Goal: Information Seeking & Learning: Check status

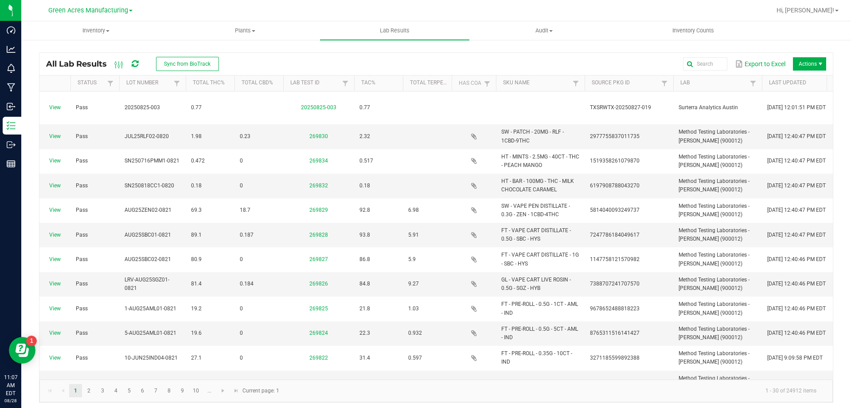
click at [140, 64] on div "All Lab Results Sync from BioTrack" at bounding box center [136, 63] width 180 height 15
click at [137, 63] on icon at bounding box center [135, 64] width 7 height 8
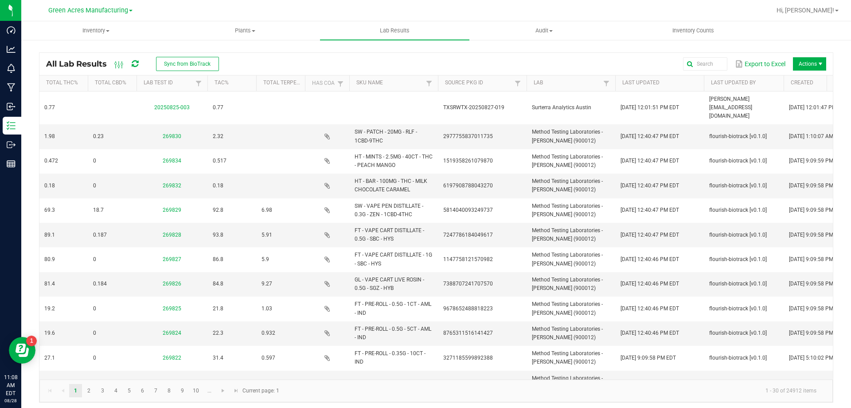
scroll to position [0, 175]
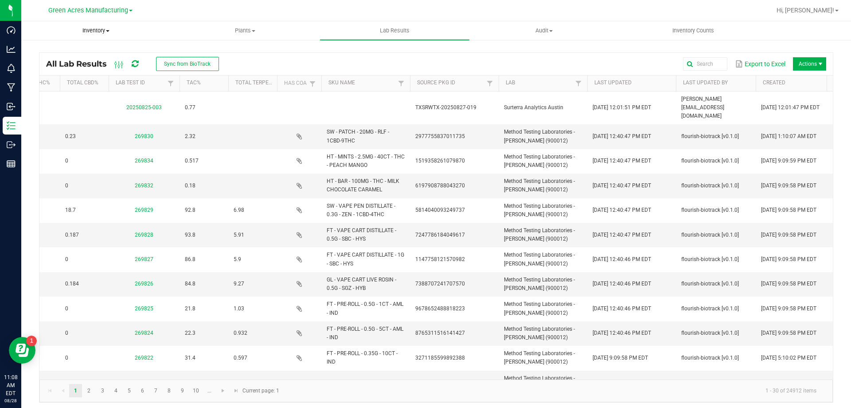
click at [110, 32] on span "Inventory" at bounding box center [96, 31] width 149 height 8
click at [112, 50] on li "All packages" at bounding box center [95, 53] width 149 height 11
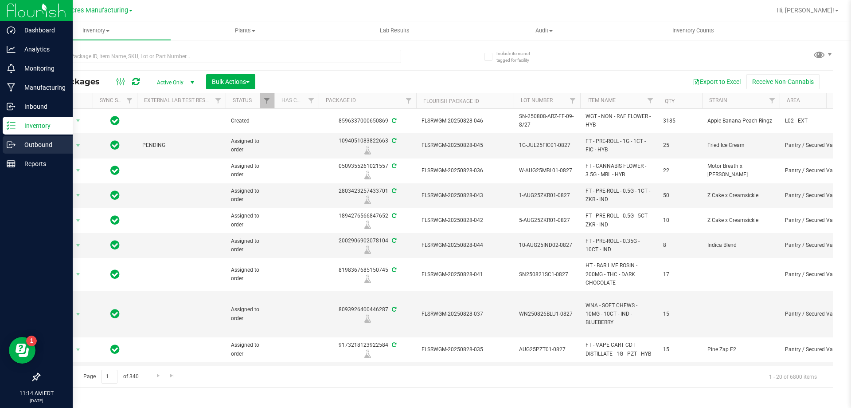
click at [9, 140] on div "Outbound" at bounding box center [38, 145] width 70 height 18
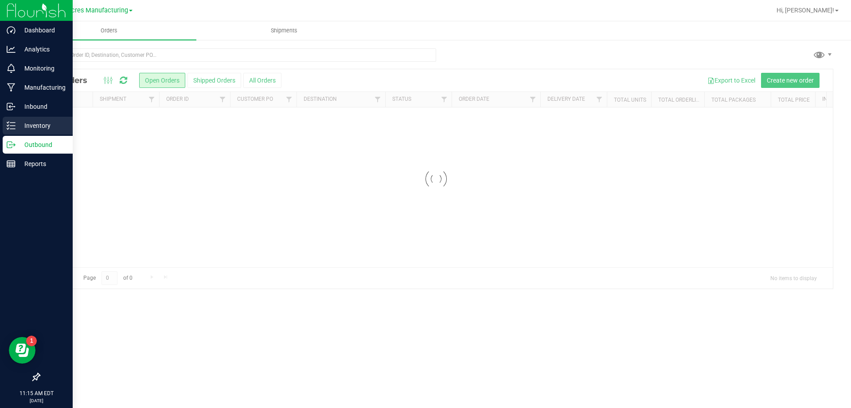
click at [33, 123] on p "Inventory" at bounding box center [42, 125] width 53 height 11
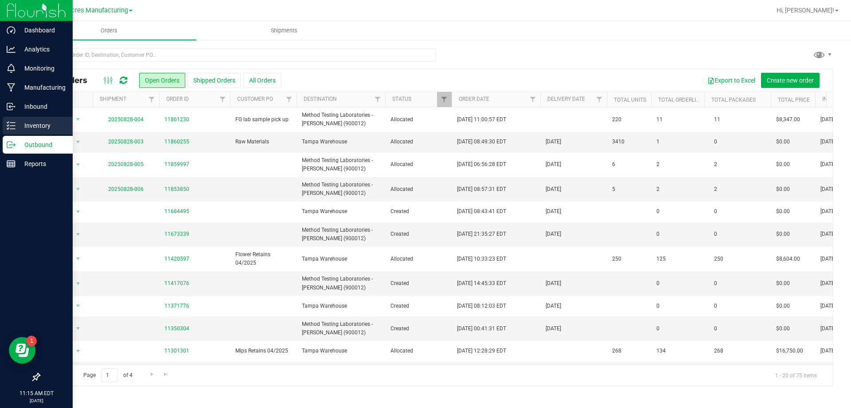
click at [22, 127] on p "Inventory" at bounding box center [42, 125] width 53 height 11
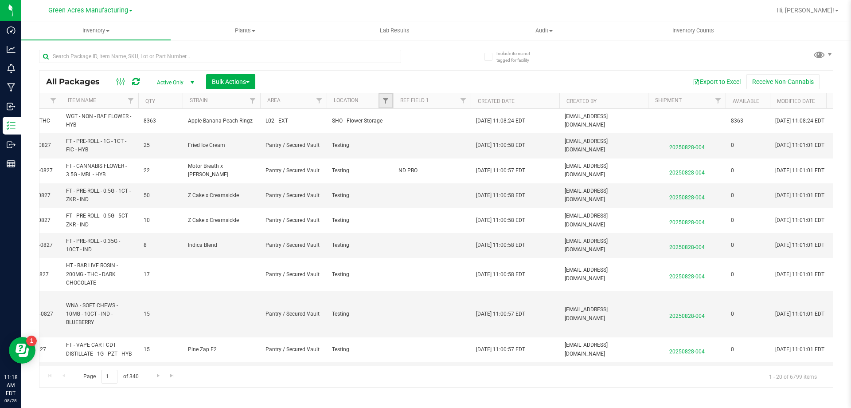
click at [382, 106] on link "Filter" at bounding box center [386, 100] width 15 height 15
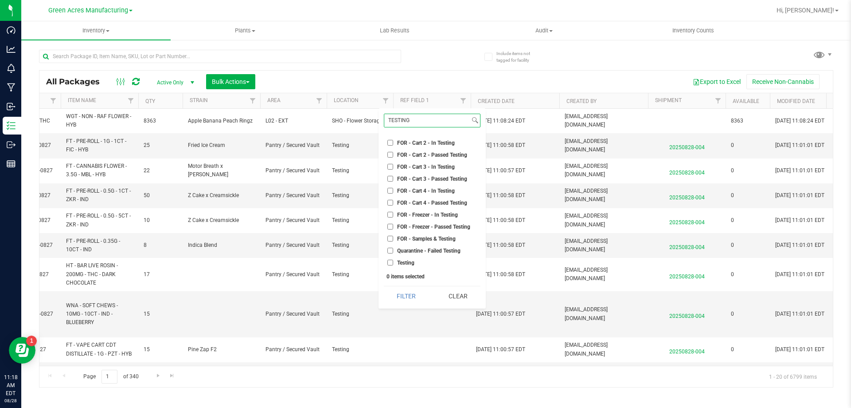
type input "TESTING"
click at [408, 263] on span "Testing" at bounding box center [405, 262] width 17 height 5
click at [392, 264] on input "Testing" at bounding box center [391, 262] width 6 height 6
checkbox input "true"
click at [409, 302] on button "Filter" at bounding box center [406, 296] width 45 height 20
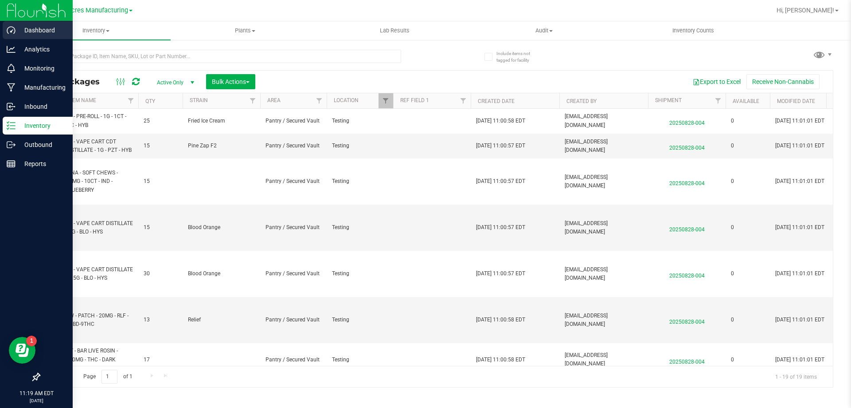
type input "2026-08-26"
type input "2026-03-03"
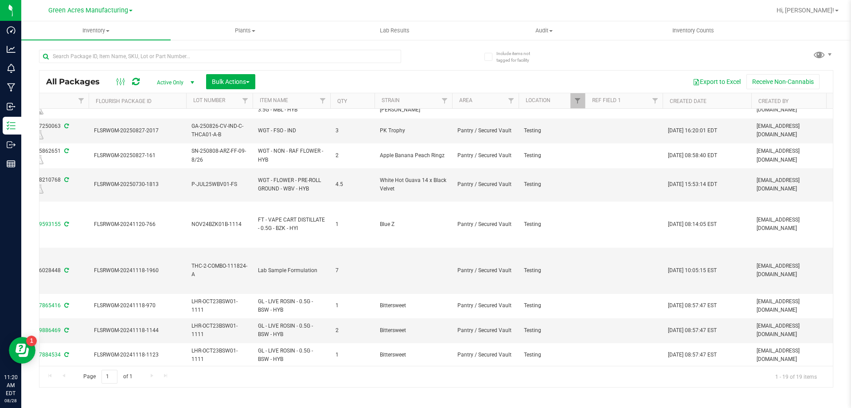
scroll to position [0, 455]
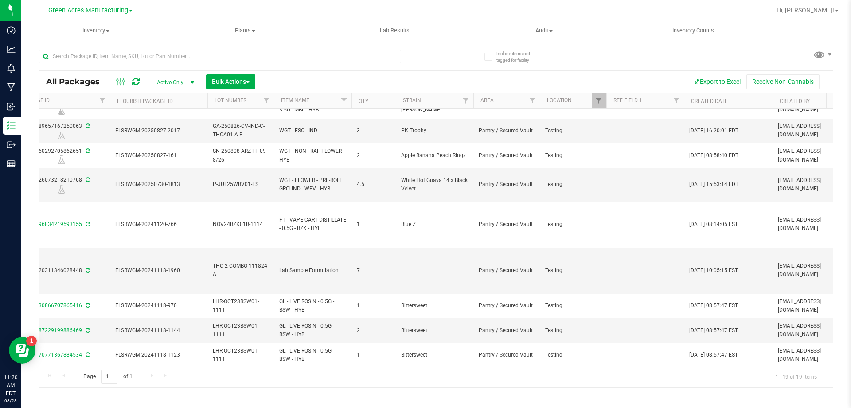
click at [193, 82] on span "select" at bounding box center [192, 82] width 7 height 7
click at [169, 107] on li "Lab Samples" at bounding box center [173, 109] width 48 height 13
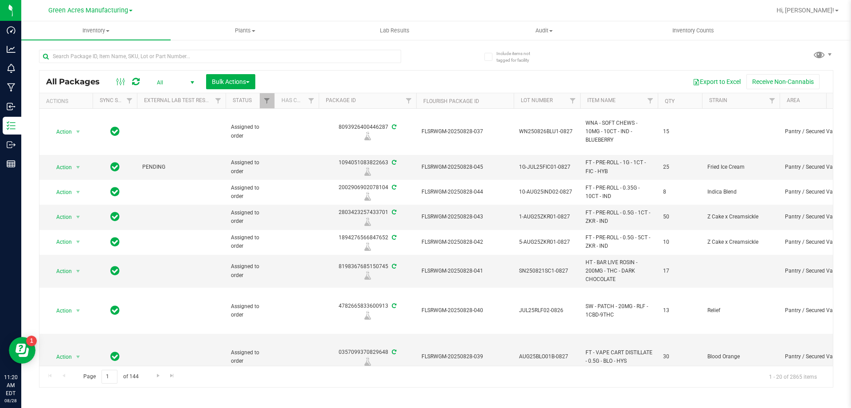
drag, startPoint x: 338, startPoint y: 365, endPoint x: 342, endPoint y: 372, distance: 8.3
click at [490, 372] on div "Page 1 of 144 1 - 20 of 2865 items" at bounding box center [436, 375] width 794 height 21
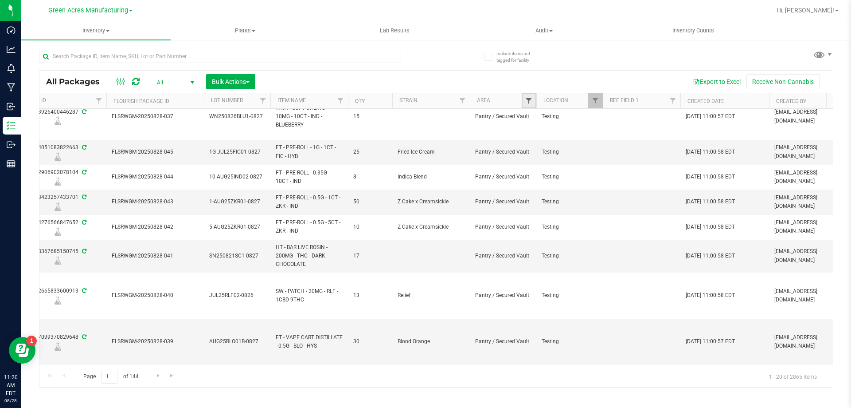
click at [532, 101] on span "Filter" at bounding box center [528, 100] width 7 height 7
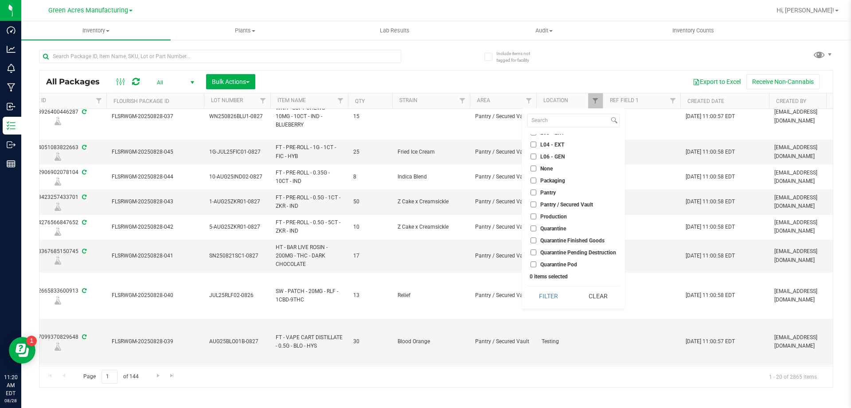
click at [571, 205] on span "Pantry / Secured Vault" at bounding box center [567, 204] width 53 height 5
click at [537, 205] on input "Pantry / Secured Vault" at bounding box center [534, 204] width 6 height 6
checkbox input "true"
click at [542, 302] on button "Filter" at bounding box center [548, 296] width 43 height 20
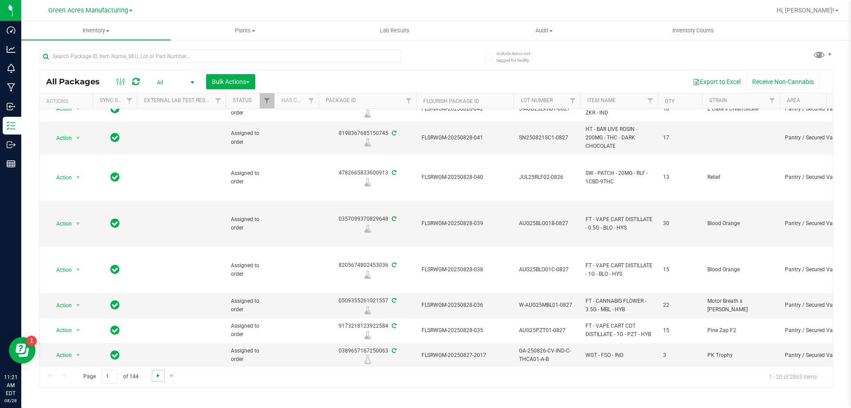
click at [155, 377] on span "Go to the next page" at bounding box center [158, 375] width 7 height 7
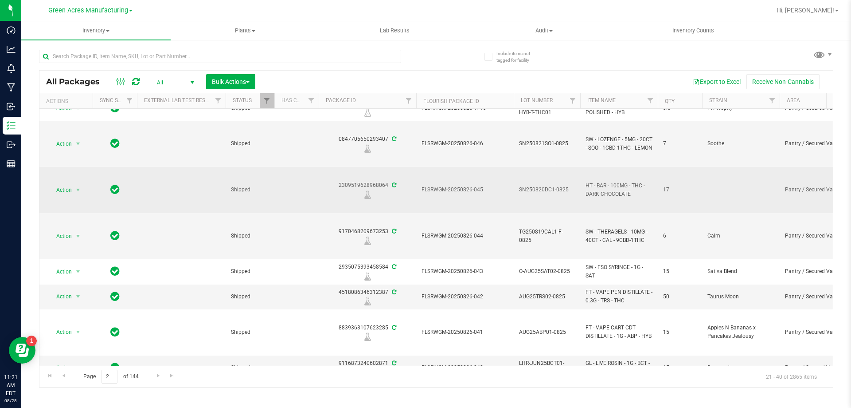
scroll to position [354, 0]
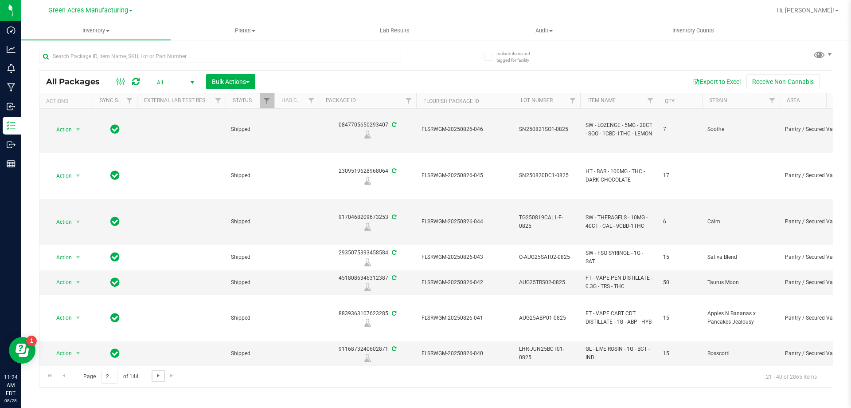
click at [156, 375] on span "Go to the next page" at bounding box center [158, 375] width 7 height 7
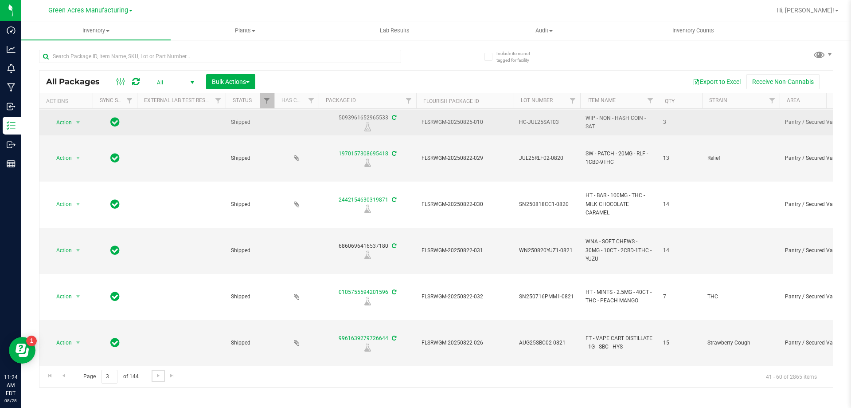
scroll to position [369, 0]
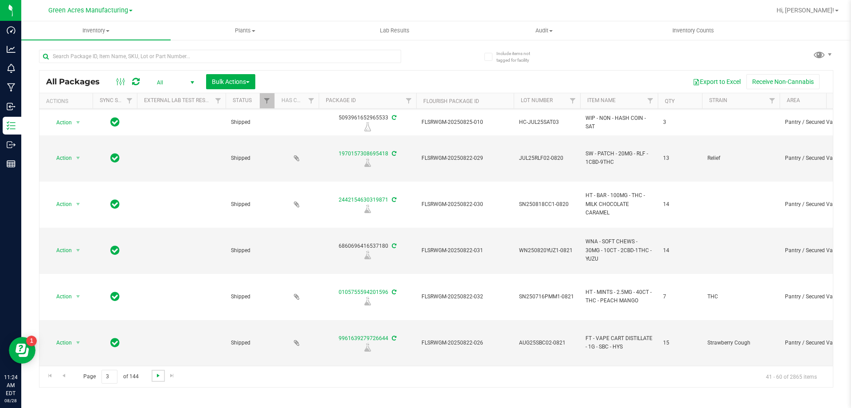
click at [159, 373] on span "Go to the next page" at bounding box center [158, 375] width 7 height 7
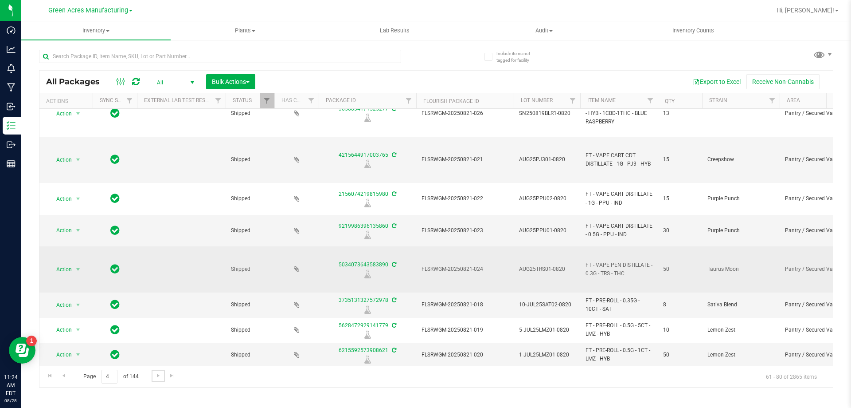
scroll to position [346, 0]
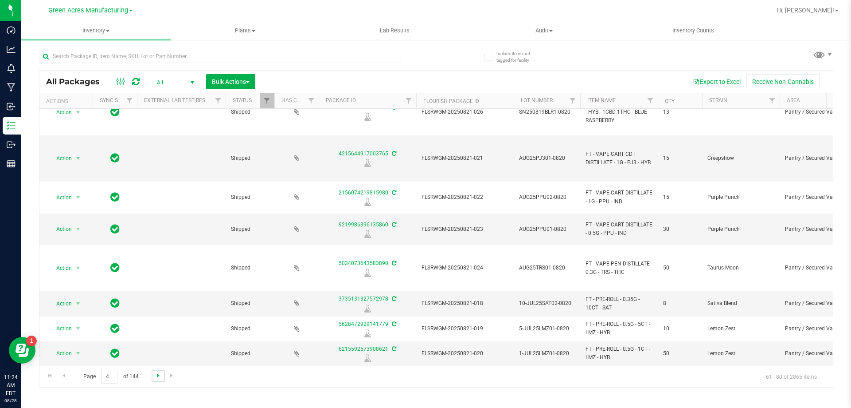
click at [161, 378] on span "Go to the next page" at bounding box center [158, 375] width 7 height 7
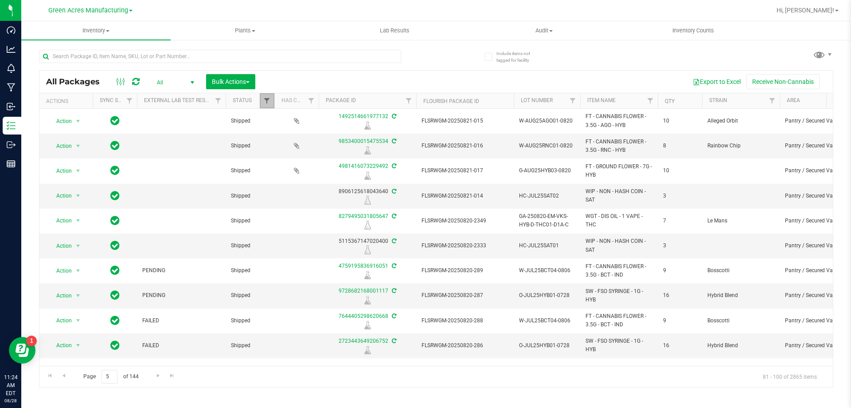
click at [263, 98] on span "Filter" at bounding box center [266, 100] width 7 height 7
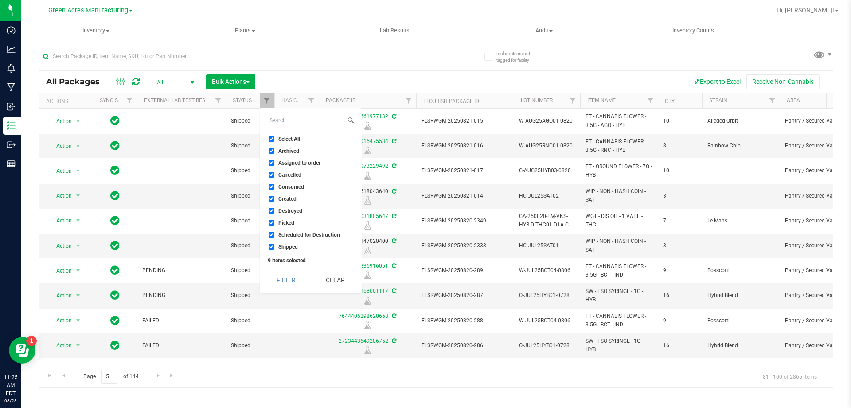
click at [275, 139] on label "Select All" at bounding box center [284, 139] width 31 height 6
click at [274, 139] on input "Select All" at bounding box center [272, 139] width 6 height 6
checkbox input "false"
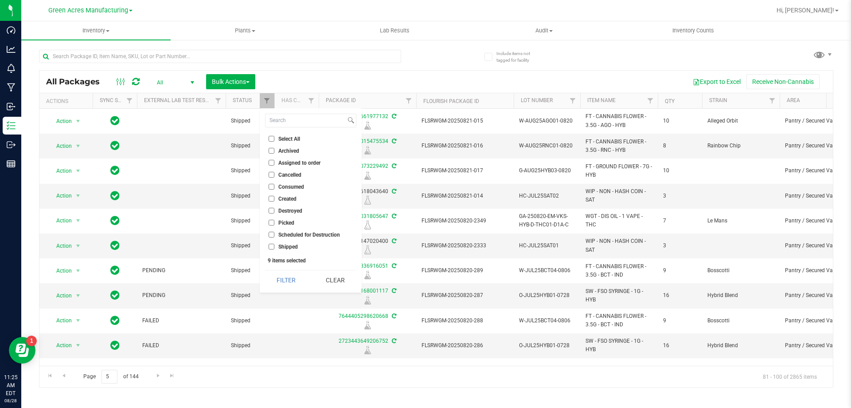
checkbox input "false"
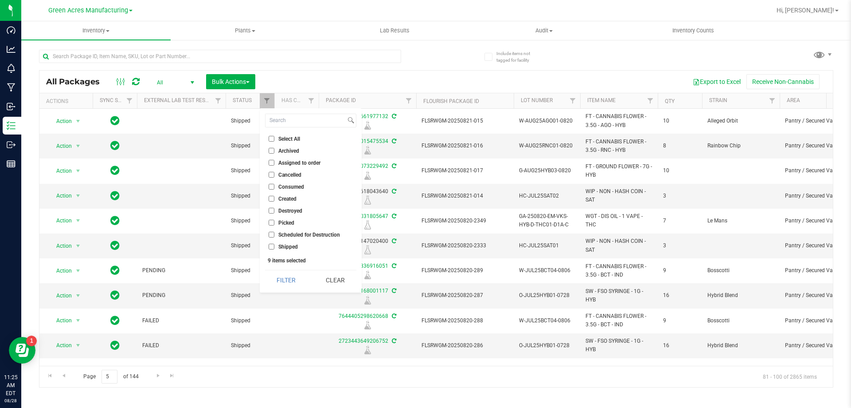
checkbox input "false"
click at [278, 200] on span "Created" at bounding box center [287, 198] width 18 height 5
click at [274, 200] on input "Created" at bounding box center [272, 199] width 6 height 6
click at [270, 278] on button "Filter" at bounding box center [286, 280] width 43 height 20
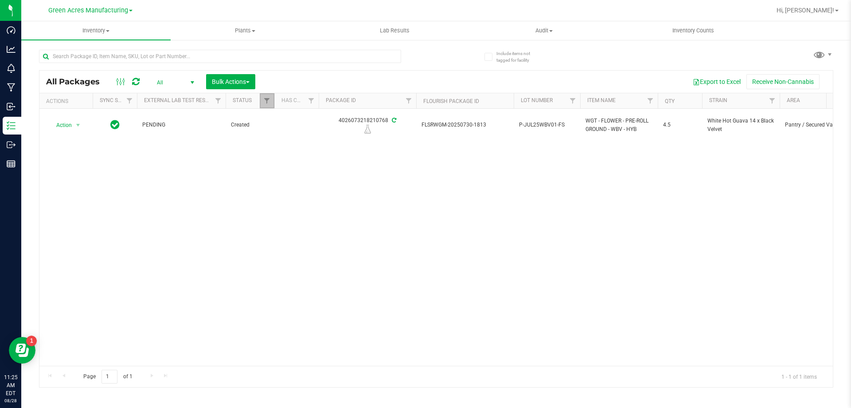
click at [262, 98] on link "Filter" at bounding box center [267, 100] width 15 height 15
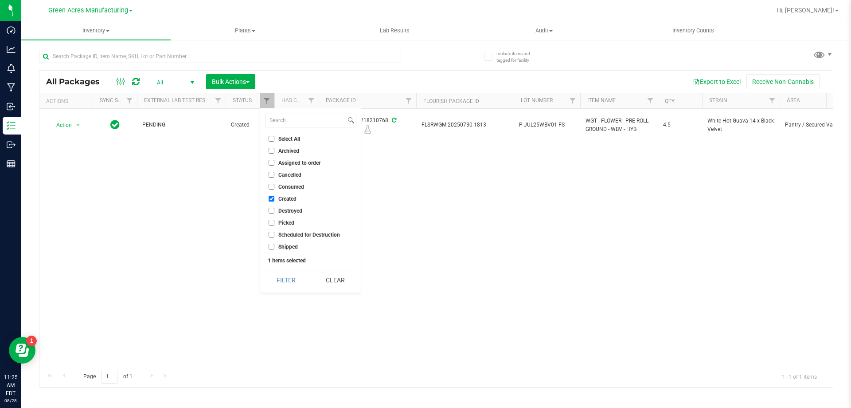
click at [272, 200] on input "Created" at bounding box center [272, 199] width 6 height 6
checkbox input "false"
click at [282, 162] on span "Assigned to order" at bounding box center [299, 162] width 42 height 5
click at [274, 162] on input "Assigned to order" at bounding box center [272, 163] width 6 height 6
checkbox input "true"
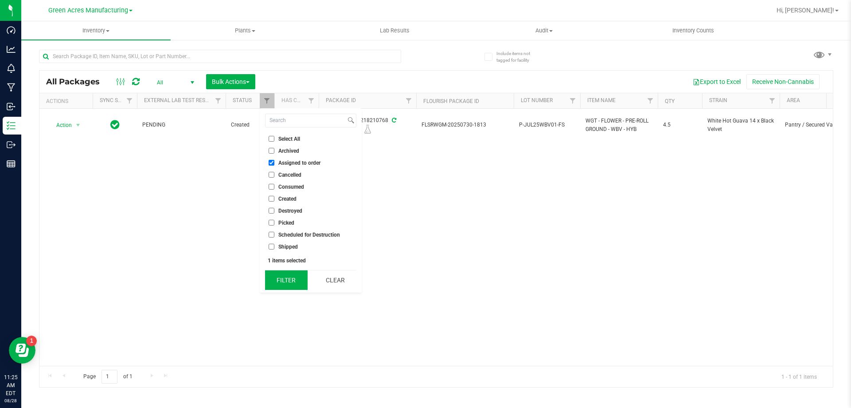
click at [268, 278] on button "Filter" at bounding box center [286, 280] width 43 height 20
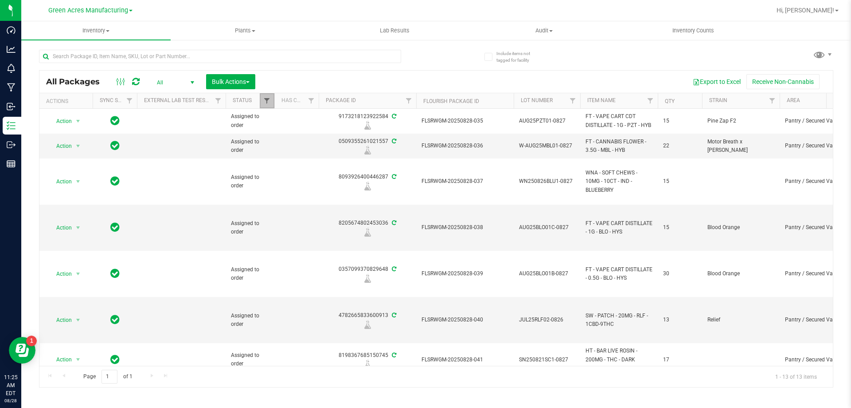
click at [267, 100] on span "Filter" at bounding box center [266, 100] width 7 height 7
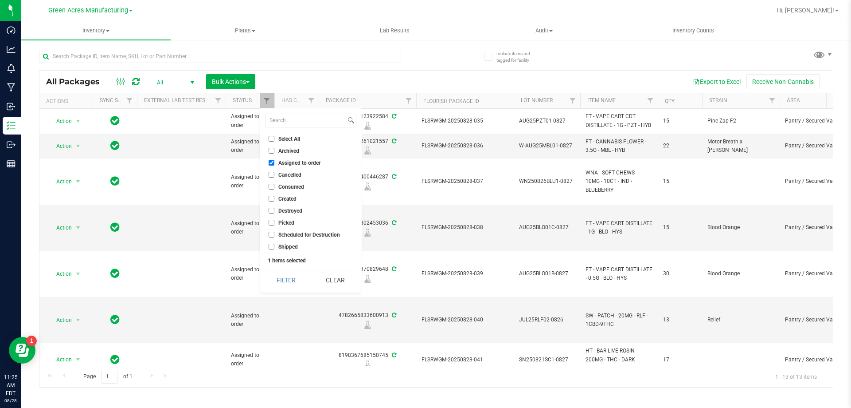
click at [299, 137] on span "Select All" at bounding box center [289, 138] width 22 height 5
click at [274, 137] on input "Select All" at bounding box center [272, 139] width 6 height 6
checkbox input "true"
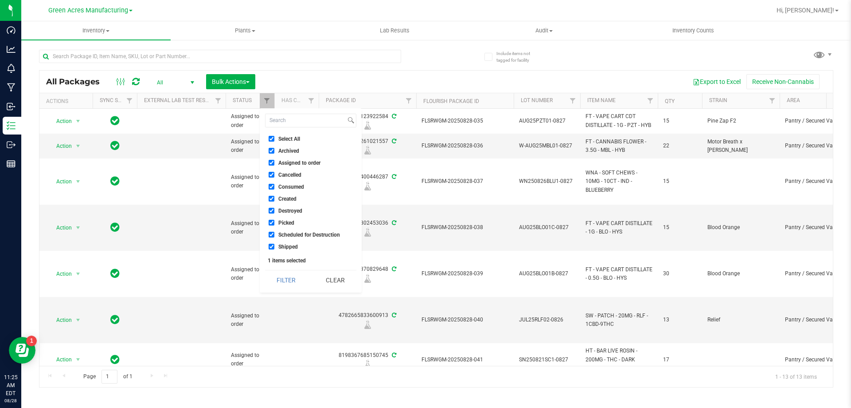
checkbox input "true"
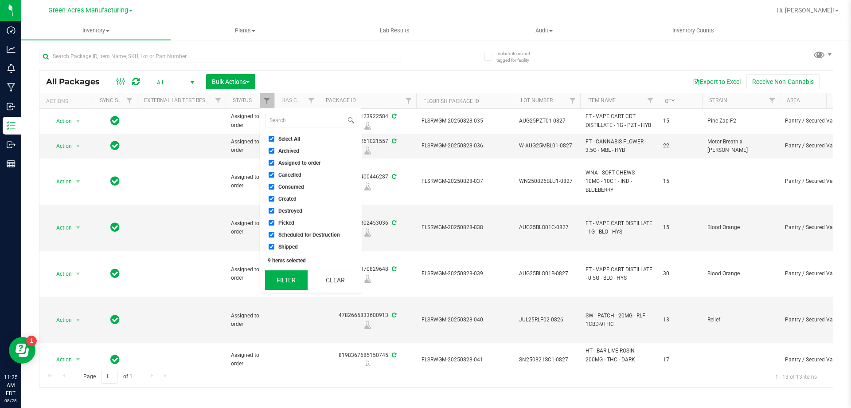
click at [286, 278] on button "Filter" at bounding box center [286, 280] width 43 height 20
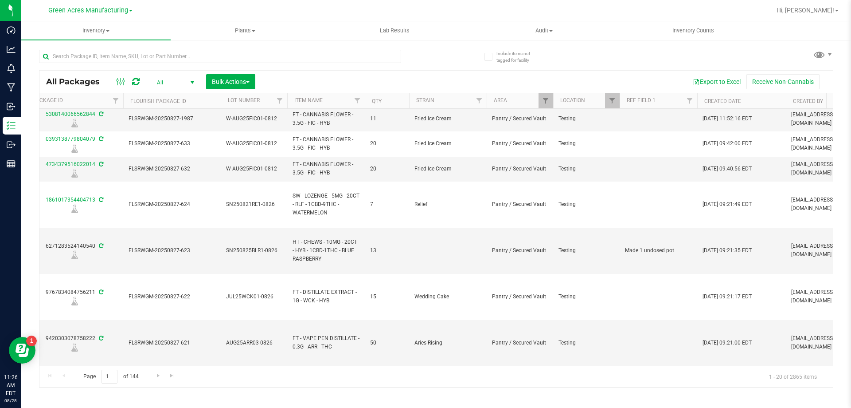
click at [389, 100] on th "Qty" at bounding box center [387, 101] width 44 height 16
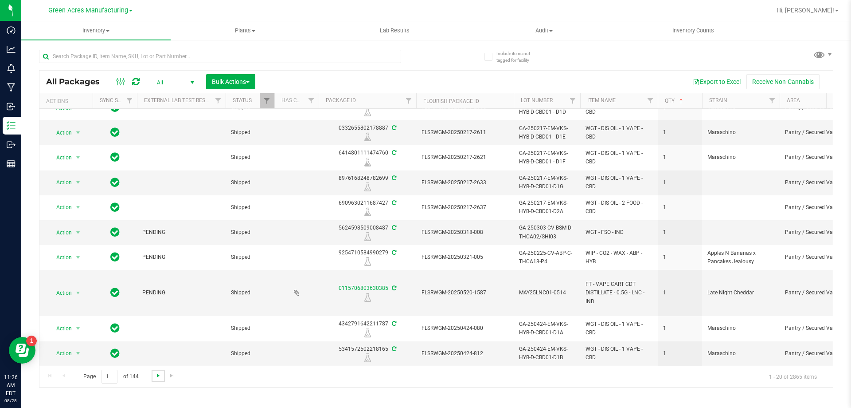
click at [155, 377] on span "Go to the next page" at bounding box center [158, 375] width 7 height 7
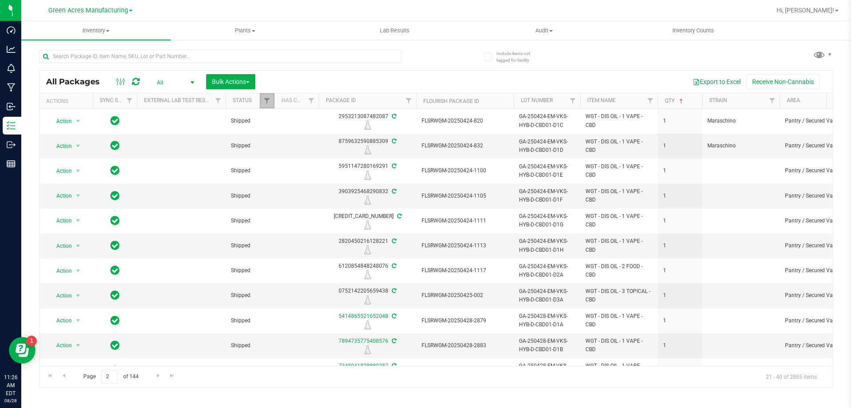
click at [264, 106] on link "Filter" at bounding box center [267, 100] width 15 height 15
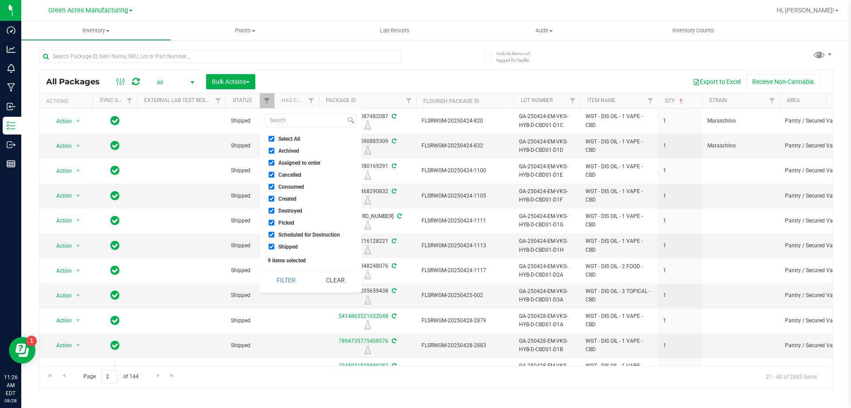
click at [290, 134] on li "Select All" at bounding box center [310, 138] width 91 height 9
click at [269, 248] on input "Shipped" at bounding box center [272, 246] width 6 height 6
checkbox input "false"
click at [284, 275] on button "Filter" at bounding box center [286, 280] width 43 height 20
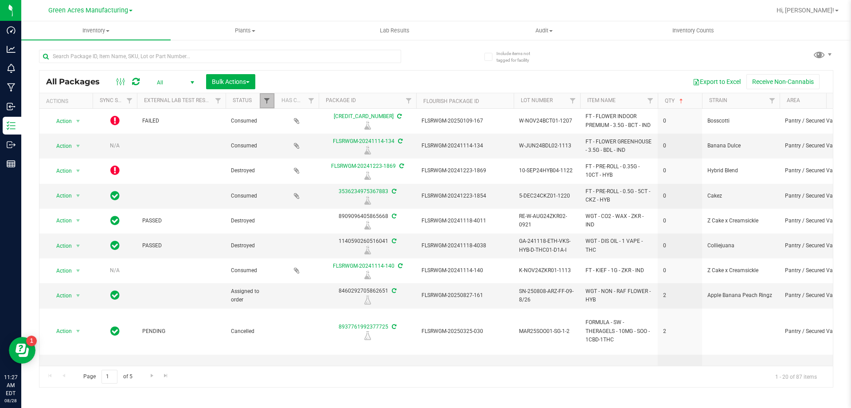
click at [268, 98] on span "Filter" at bounding box center [266, 100] width 7 height 7
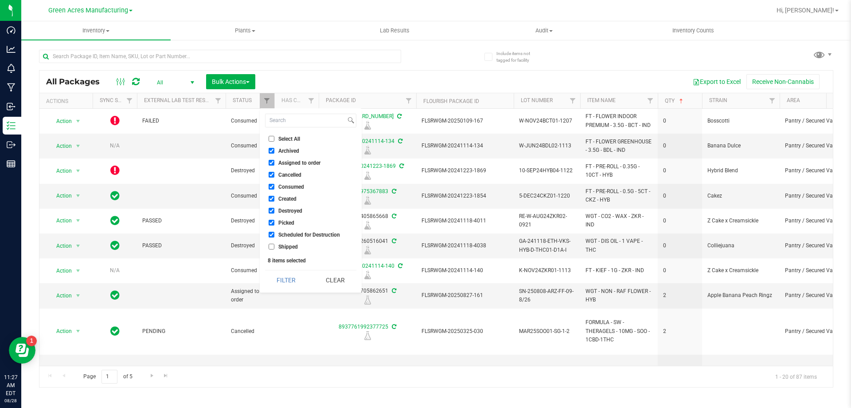
click at [288, 185] on span "Consumed" at bounding box center [291, 186] width 26 height 5
click at [274, 185] on input "Consumed" at bounding box center [272, 187] width 6 height 6
checkbox input "false"
click at [300, 210] on span "Destroyed" at bounding box center [290, 210] width 24 height 5
click at [274, 210] on input "Destroyed" at bounding box center [272, 211] width 6 height 6
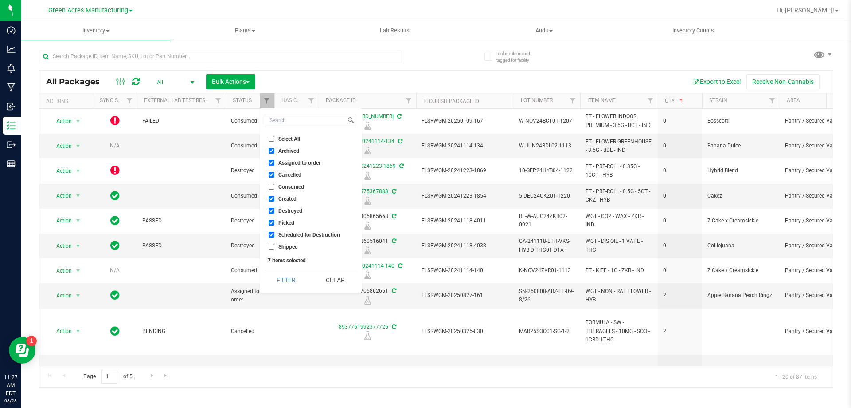
checkbox input "false"
click at [275, 276] on button "Filter" at bounding box center [286, 280] width 43 height 20
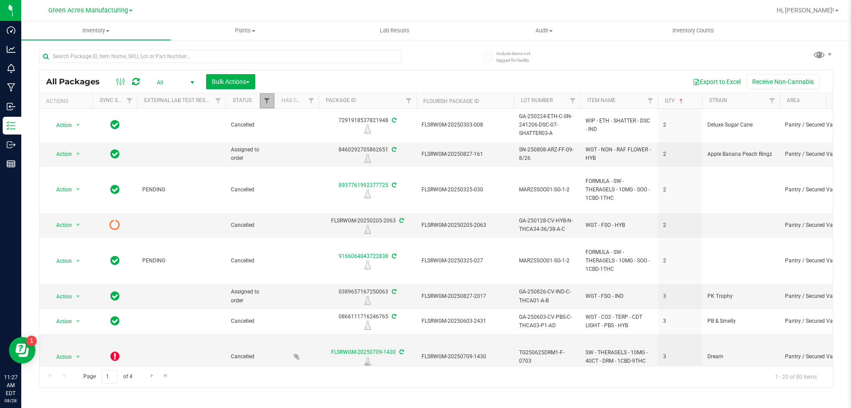
click at [270, 101] on span "Filter" at bounding box center [266, 100] width 7 height 7
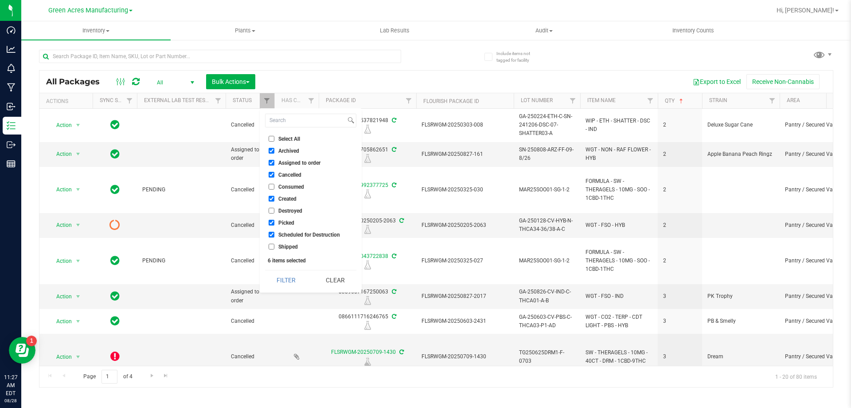
click at [288, 172] on span "Cancelled" at bounding box center [289, 174] width 23 height 5
click at [274, 172] on input "Cancelled" at bounding box center [272, 175] width 6 height 6
checkbox input "false"
click at [282, 272] on button "Filter" at bounding box center [286, 280] width 43 height 20
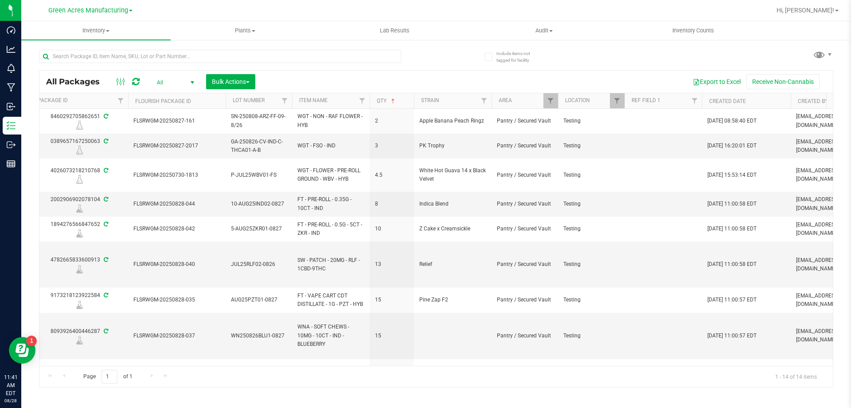
scroll to position [0, 297]
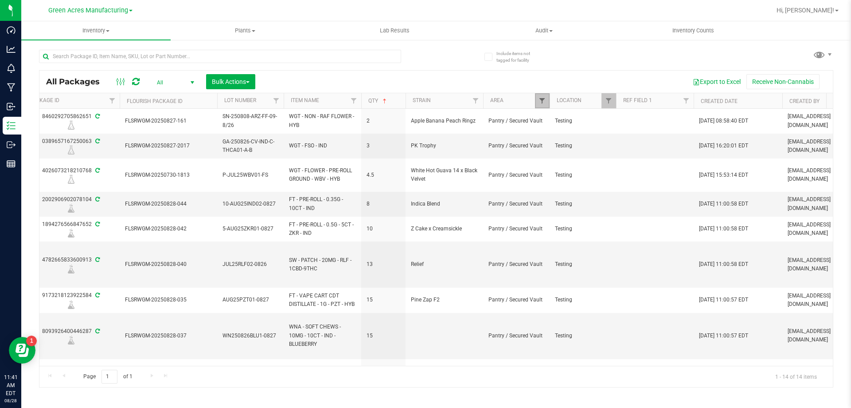
click at [541, 100] on span "Filter" at bounding box center [542, 100] width 7 height 7
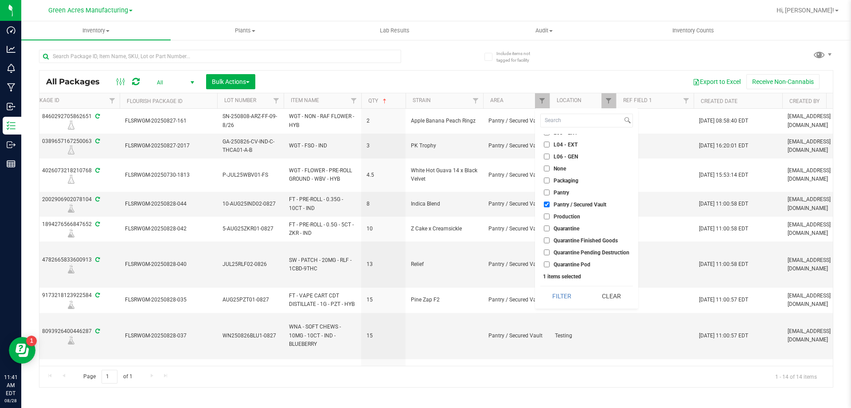
click at [549, 204] on input "Pantry / Secured Vault" at bounding box center [547, 204] width 6 height 6
checkbox input "false"
click at [559, 251] on span "VF2 - WHS" at bounding box center [567, 250] width 26 height 5
click at [550, 251] on input "VF2 - WHS" at bounding box center [547, 250] width 6 height 6
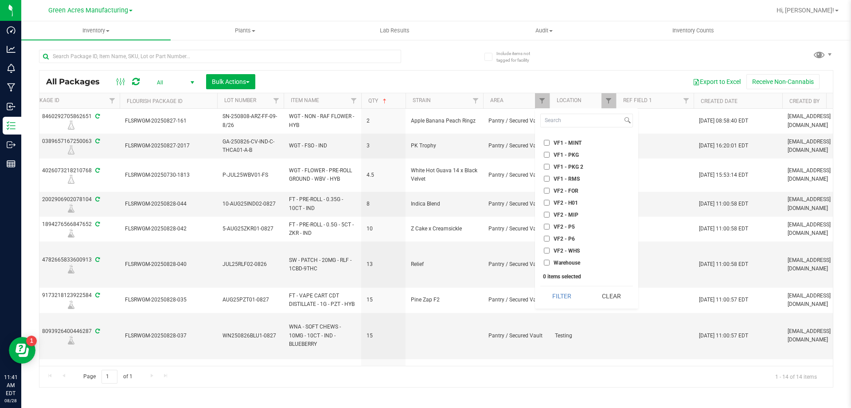
checkbox input "true"
click at [556, 300] on button "Filter" at bounding box center [562, 296] width 43 height 20
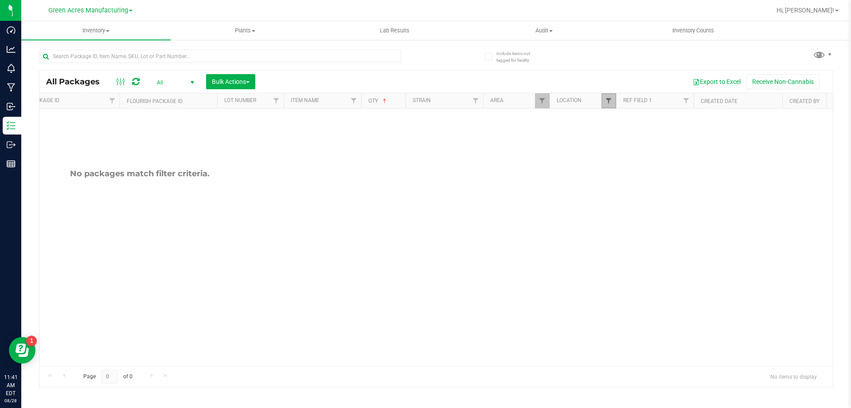
click at [612, 99] on span "Filter" at bounding box center [608, 100] width 7 height 7
type input "FINI"
click at [618, 140] on label "Finished Goods Storage" at bounding box center [644, 141] width 67 height 6
click at [616, 140] on input "Finished Goods Storage" at bounding box center [614, 141] width 6 height 6
checkbox input "true"
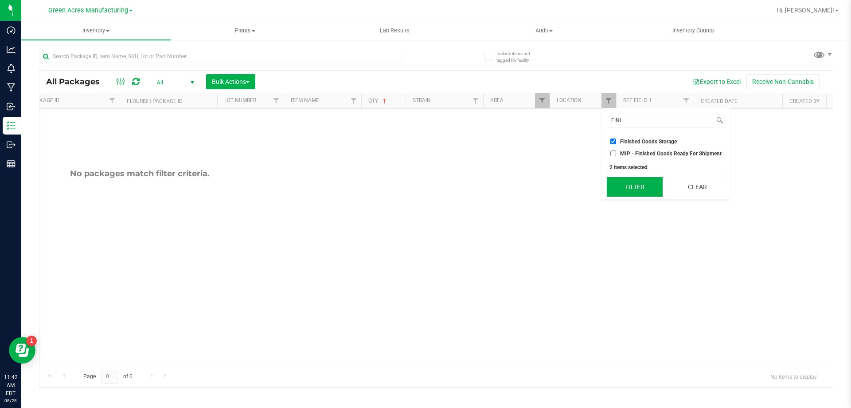
click at [629, 181] on button "Filter" at bounding box center [635, 187] width 56 height 20
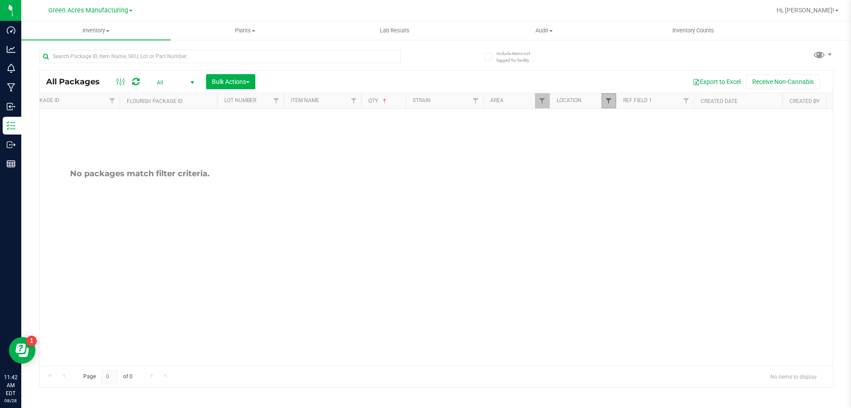
click at [609, 101] on span "Filter" at bounding box center [608, 100] width 7 height 7
type input "F"
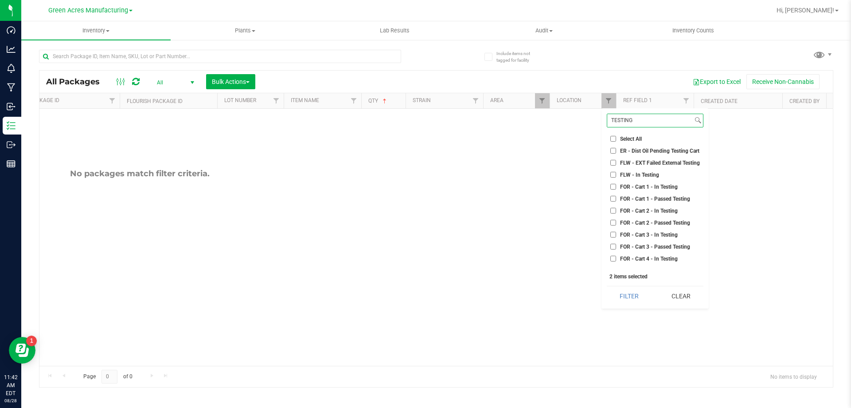
scroll to position [68, 0]
type input "TESTING"
click at [613, 263] on input "Testing" at bounding box center [614, 262] width 6 height 6
checkbox input "false"
click at [624, 296] on button "Filter" at bounding box center [629, 296] width 45 height 20
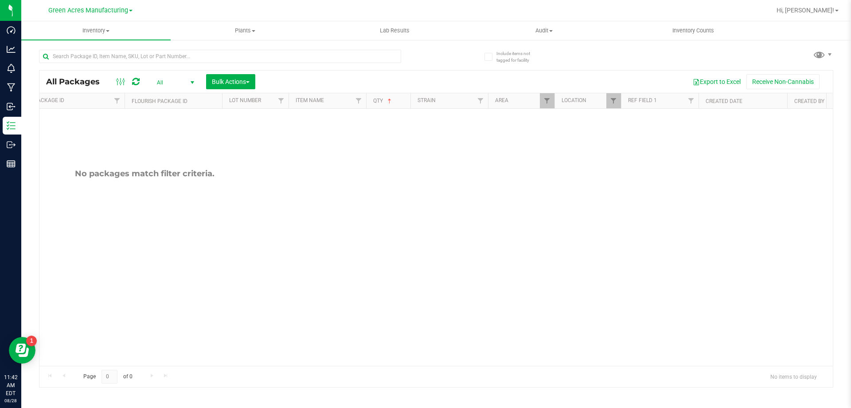
scroll to position [0, 314]
click at [525, 103] on span "Filter" at bounding box center [525, 100] width 7 height 7
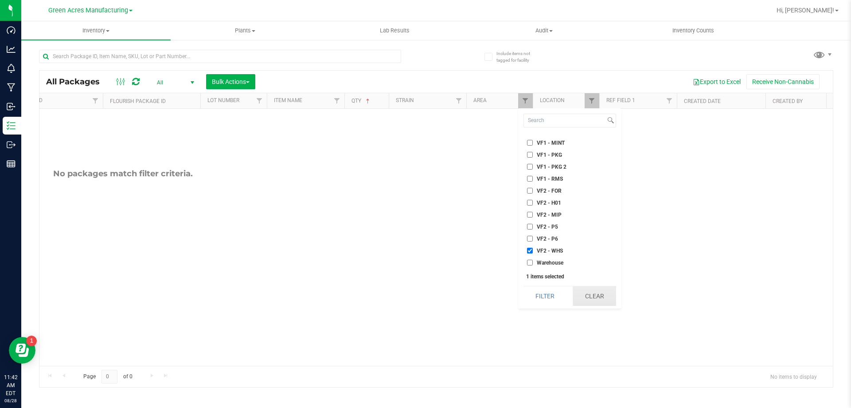
click at [607, 291] on button "Clear" at bounding box center [594, 296] width 43 height 20
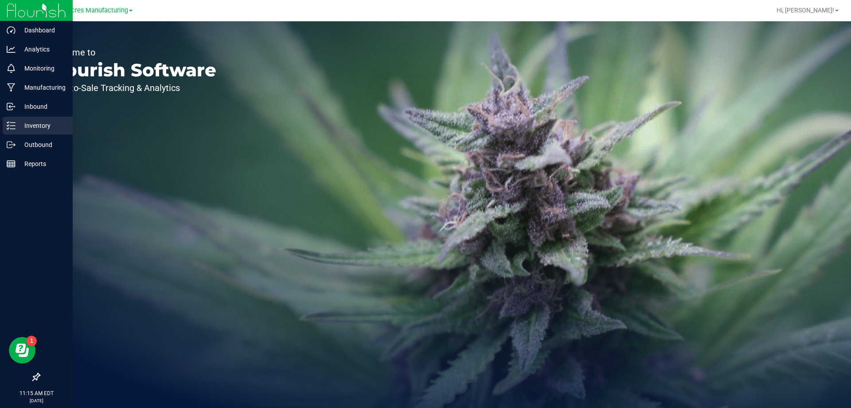
click at [14, 122] on icon at bounding box center [11, 125] width 9 height 9
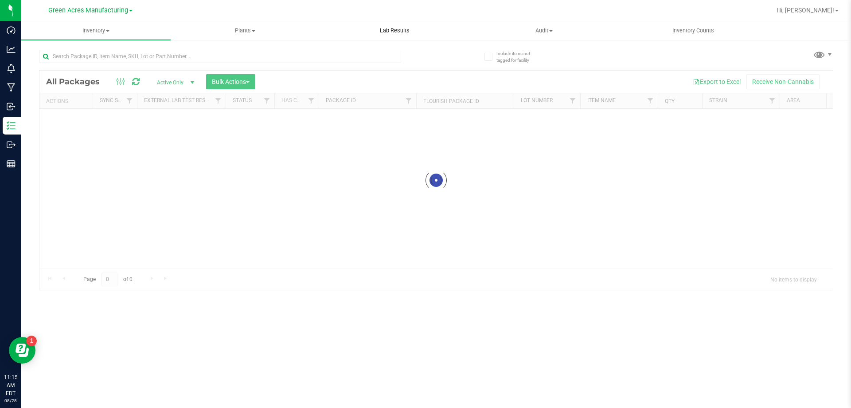
click at [401, 29] on span "Lab Results" at bounding box center [395, 31] width 54 height 8
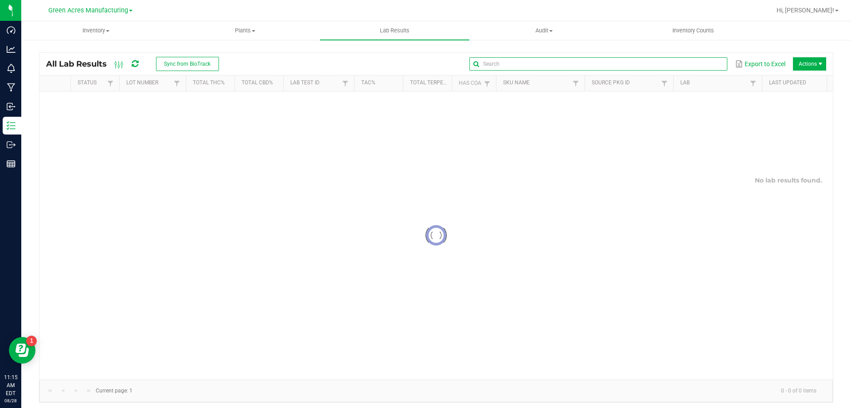
click at [711, 61] on global-search-input-ngx at bounding box center [599, 64] width 258 height 6
paste input "JUN25SOO0108-0818"
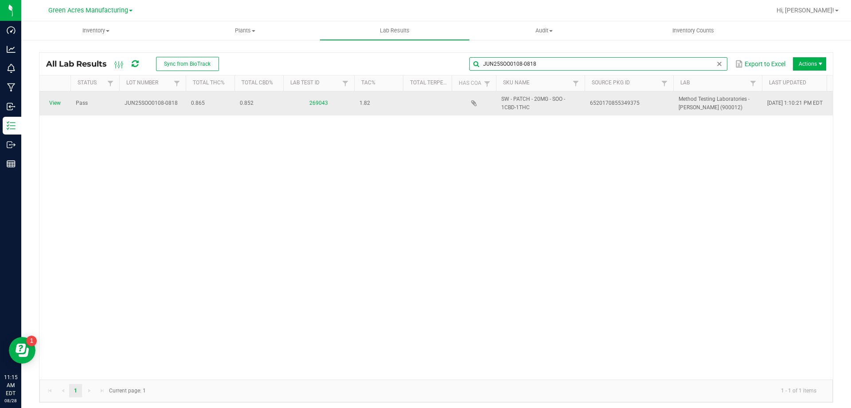
type input "JUN25SOO0108-0818"
click at [58, 106] on span "View" at bounding box center [55, 103] width 20 height 8
click at [53, 105] on link "View" at bounding box center [55, 103] width 12 height 6
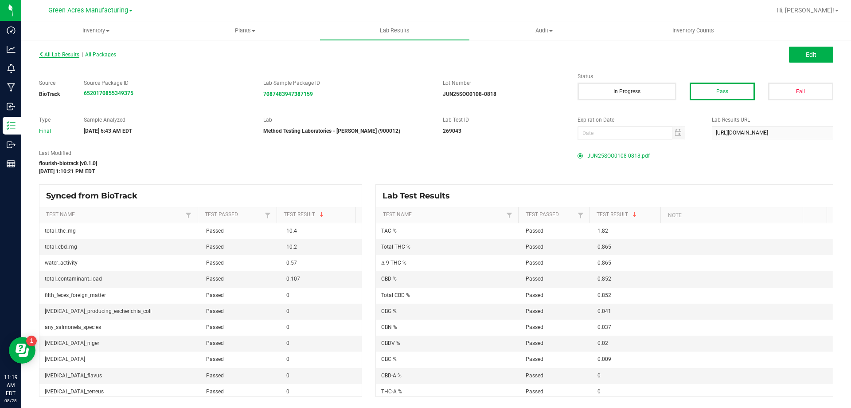
click at [53, 55] on span "All Lab Results" at bounding box center [59, 54] width 40 height 6
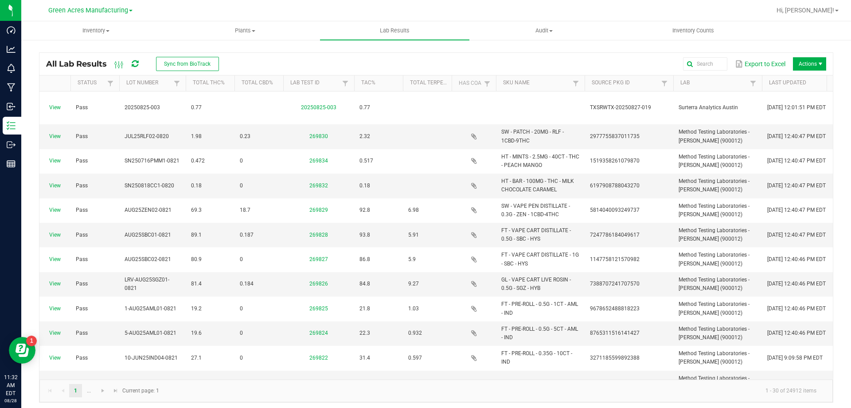
click at [133, 67] on icon at bounding box center [135, 64] width 7 height 8
click at [138, 62] on icon at bounding box center [135, 64] width 7 height 8
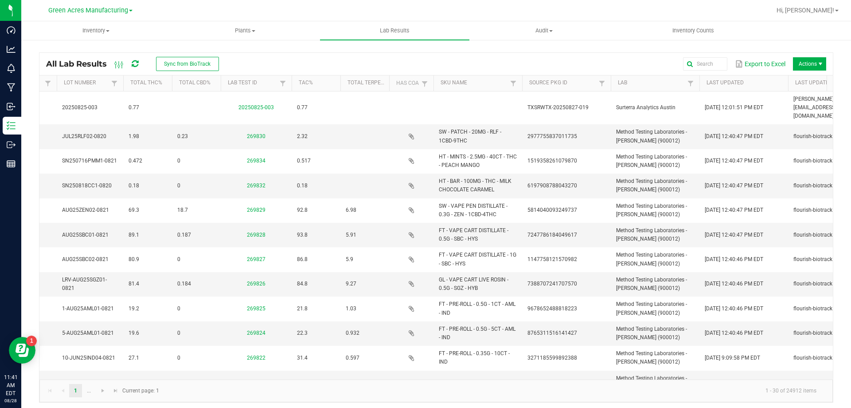
scroll to position [0, 592]
